Goal: Information Seeking & Learning: Learn about a topic

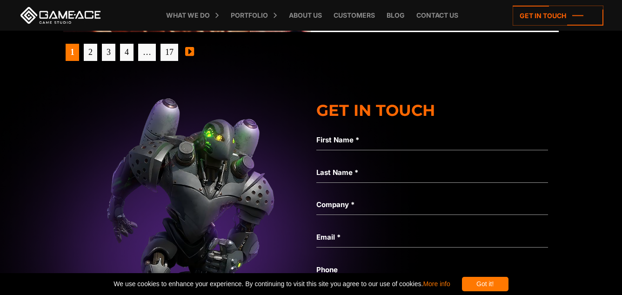
scroll to position [3142, 0]
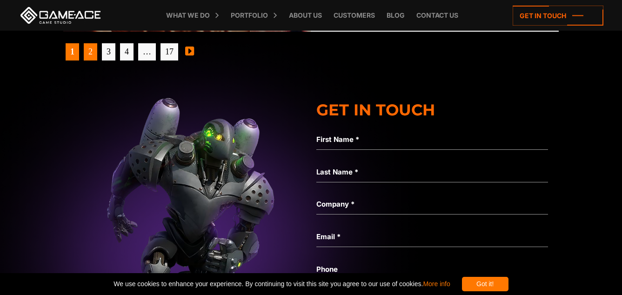
click at [92, 56] on link "2" at bounding box center [90, 51] width 13 height 17
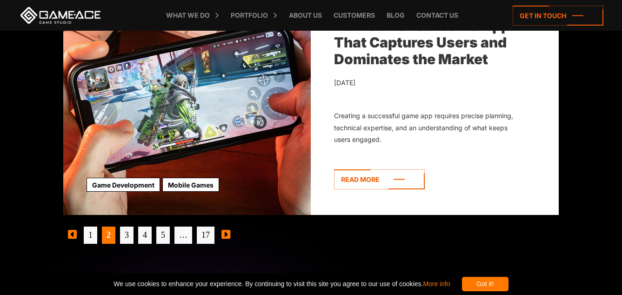
scroll to position [2934, 0]
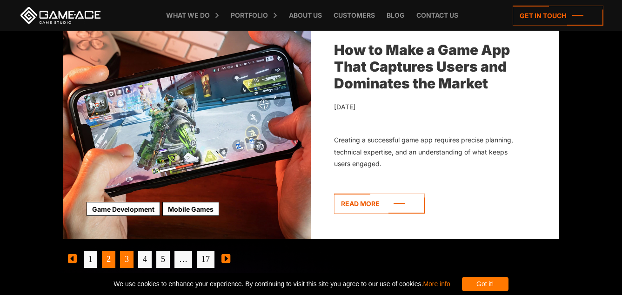
click at [128, 261] on link "3" at bounding box center [126, 259] width 13 height 17
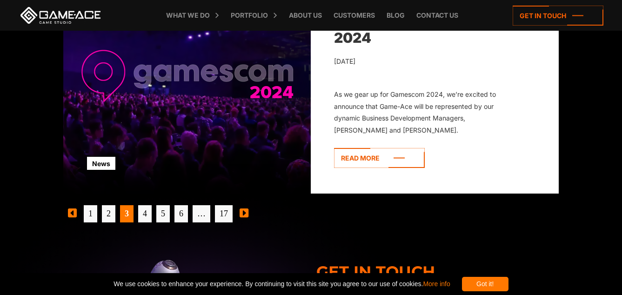
scroll to position [2991, 0]
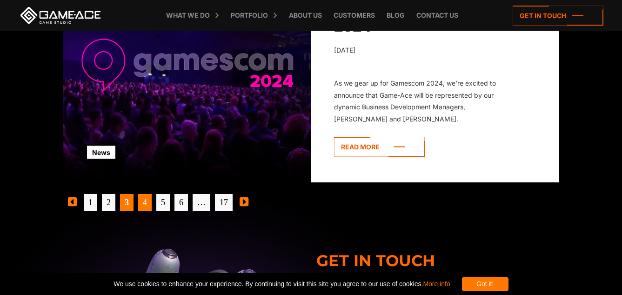
click at [142, 206] on link "4" at bounding box center [144, 202] width 13 height 17
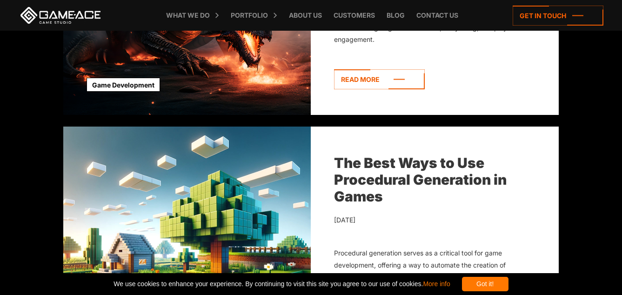
scroll to position [1876, 0]
